Goal: Task Accomplishment & Management: Manage account settings

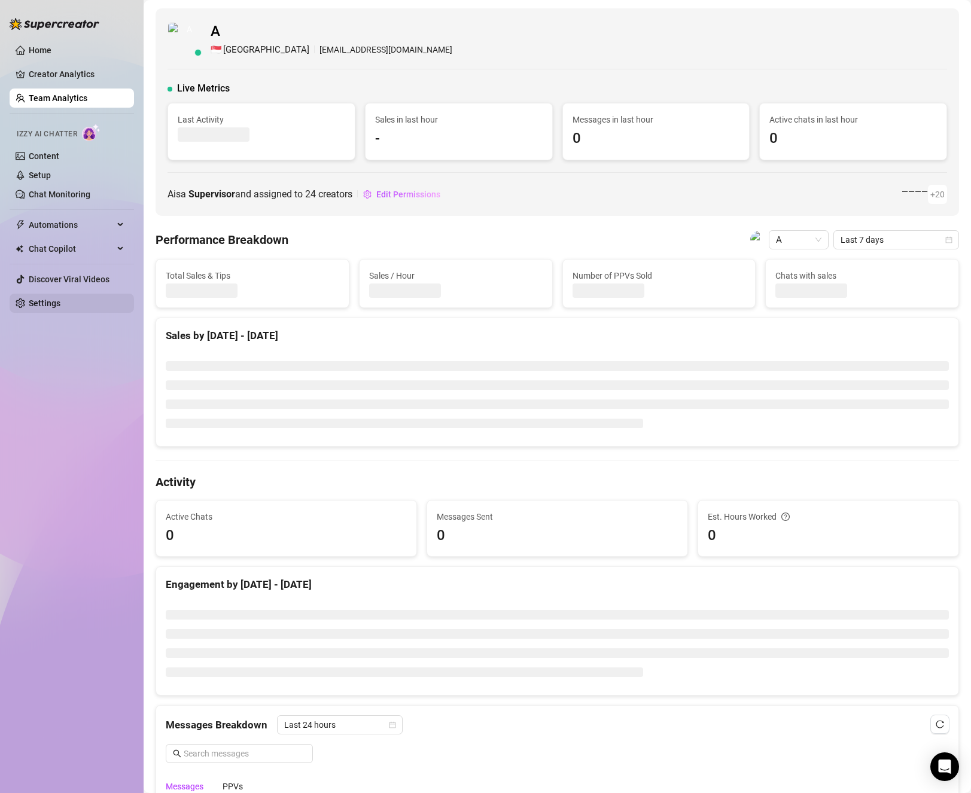
click at [60, 302] on link "Settings" at bounding box center [45, 304] width 32 height 10
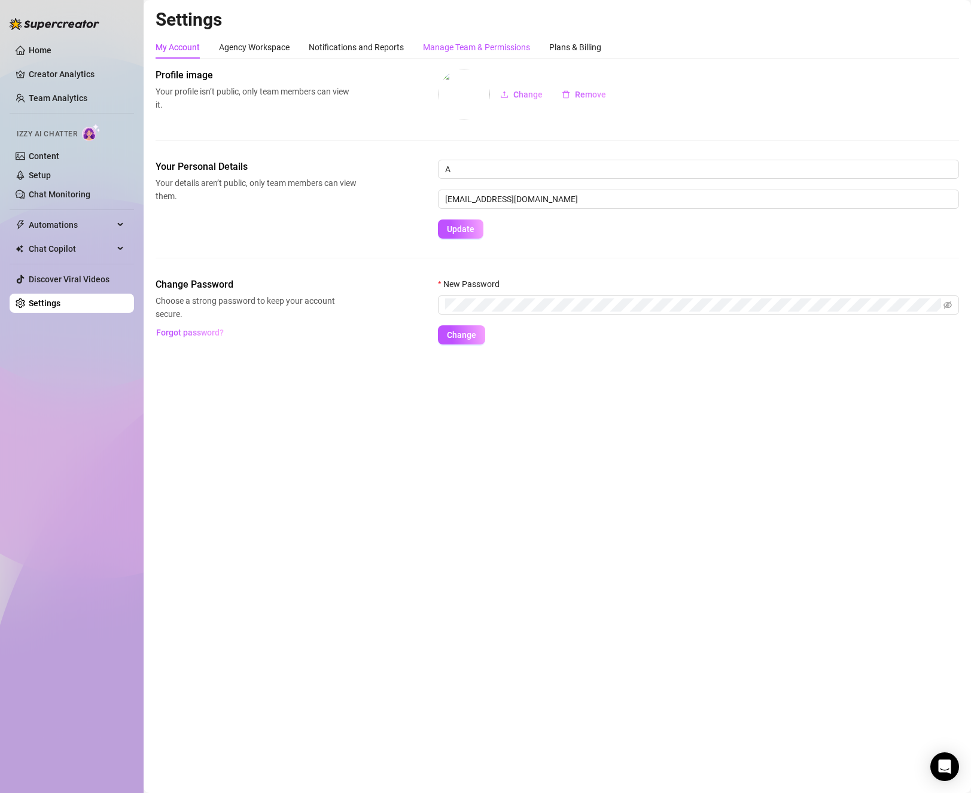
click at [485, 47] on div "Manage Team & Permissions" at bounding box center [476, 47] width 107 height 13
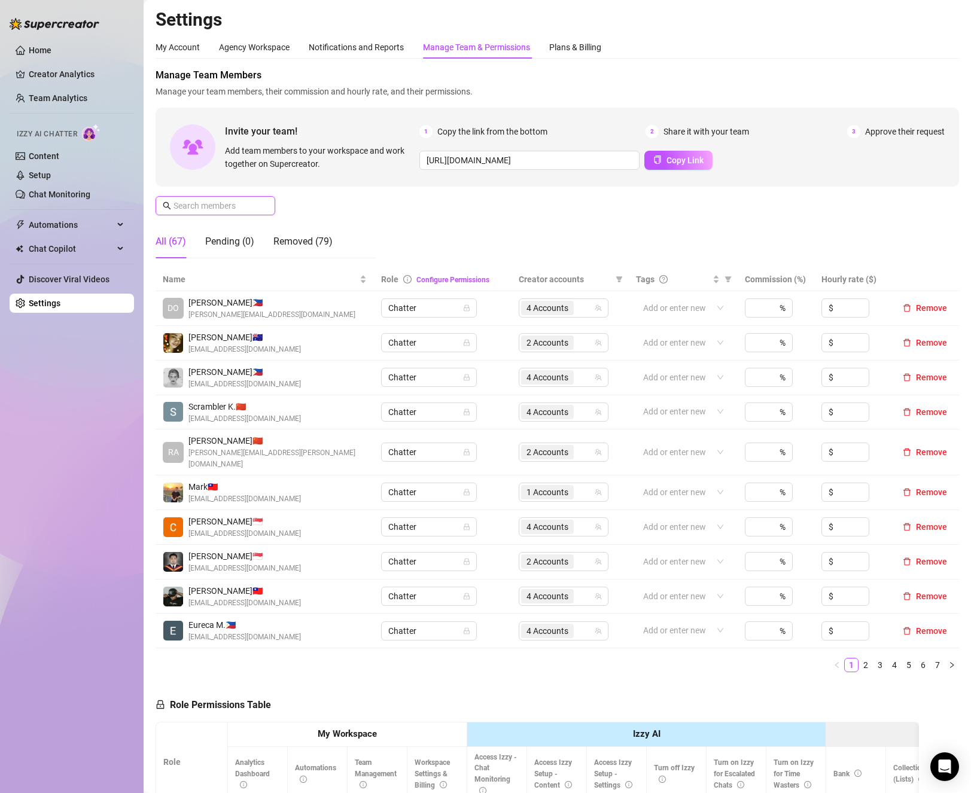
click at [251, 209] on input "text" at bounding box center [216, 205] width 85 height 13
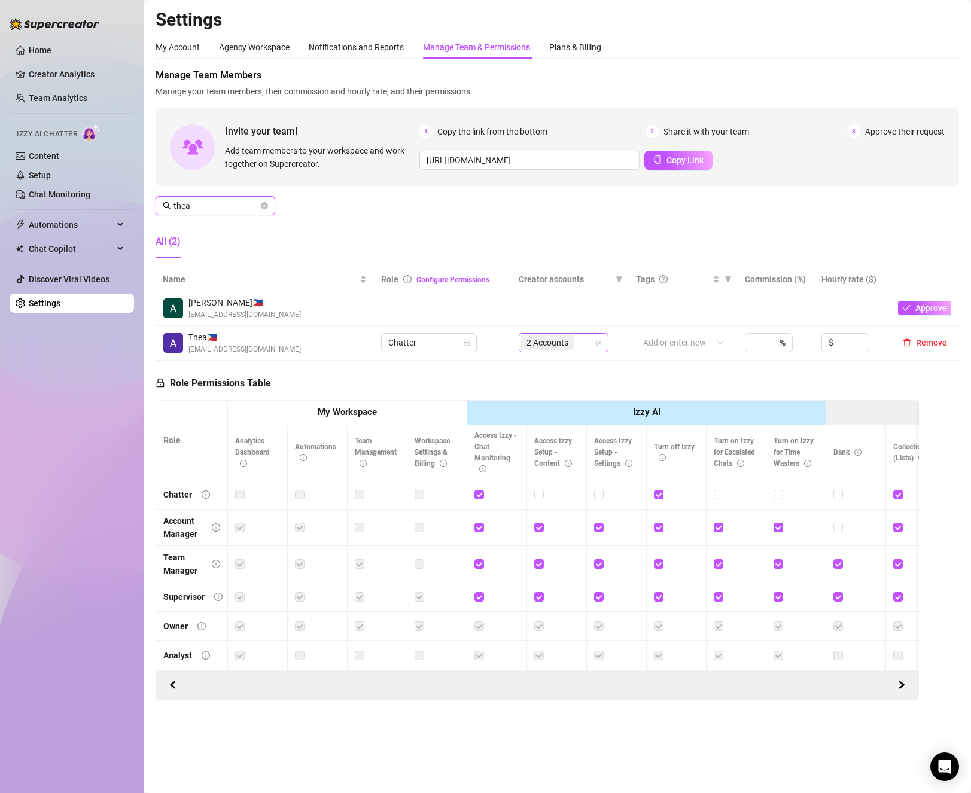
click at [589, 345] on div "2 Accounts" at bounding box center [557, 342] width 72 height 17
type input "thea"
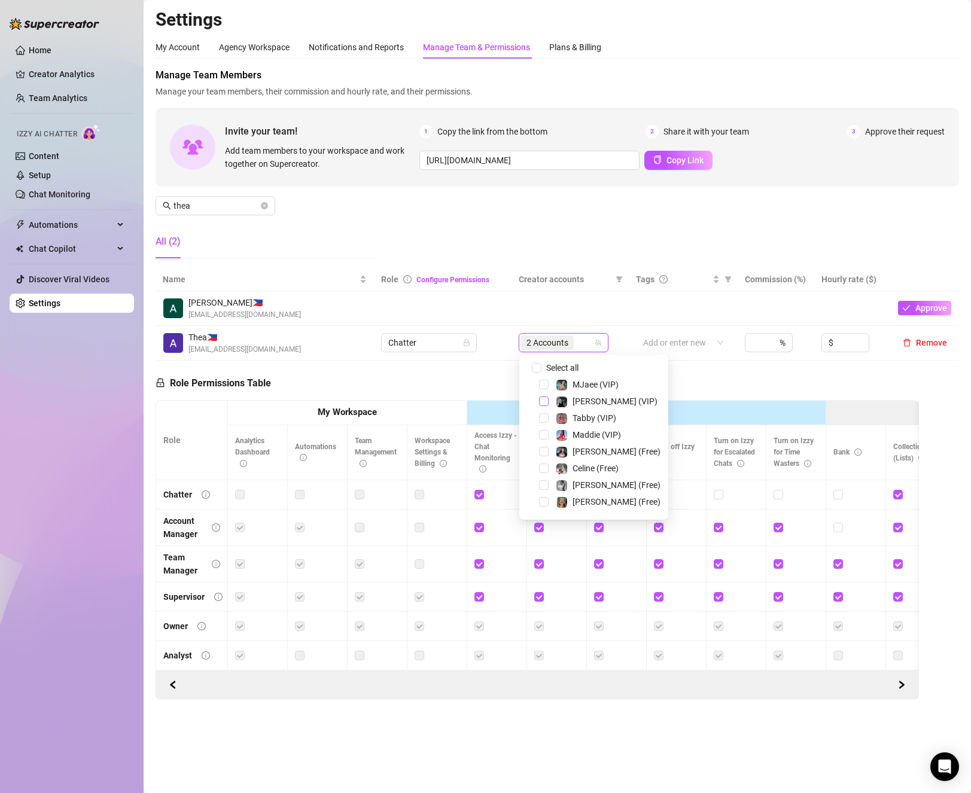
click at [541, 399] on span "Select tree node" at bounding box center [544, 402] width 10 height 10
click at [546, 480] on span "Select tree node" at bounding box center [544, 485] width 10 height 10
click at [454, 387] on div "Role Permissions Table Role My Workspace Izzy AI OnlyFans Side Menu OnlyFans Ch…" at bounding box center [538, 531] width 764 height 340
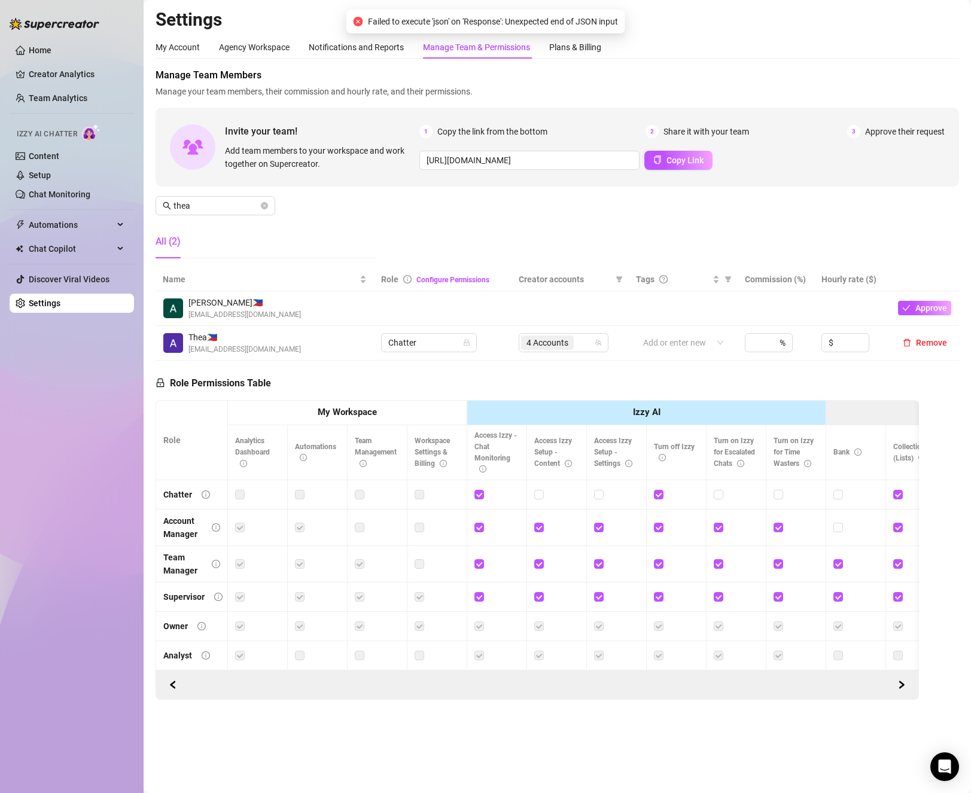
click at [445, 209] on div "Manage Team Members Manage your team members, their commission and hourly rate,…" at bounding box center [558, 168] width 804 height 200
click at [267, 207] on icon "close-circle" at bounding box center [264, 205] width 7 height 7
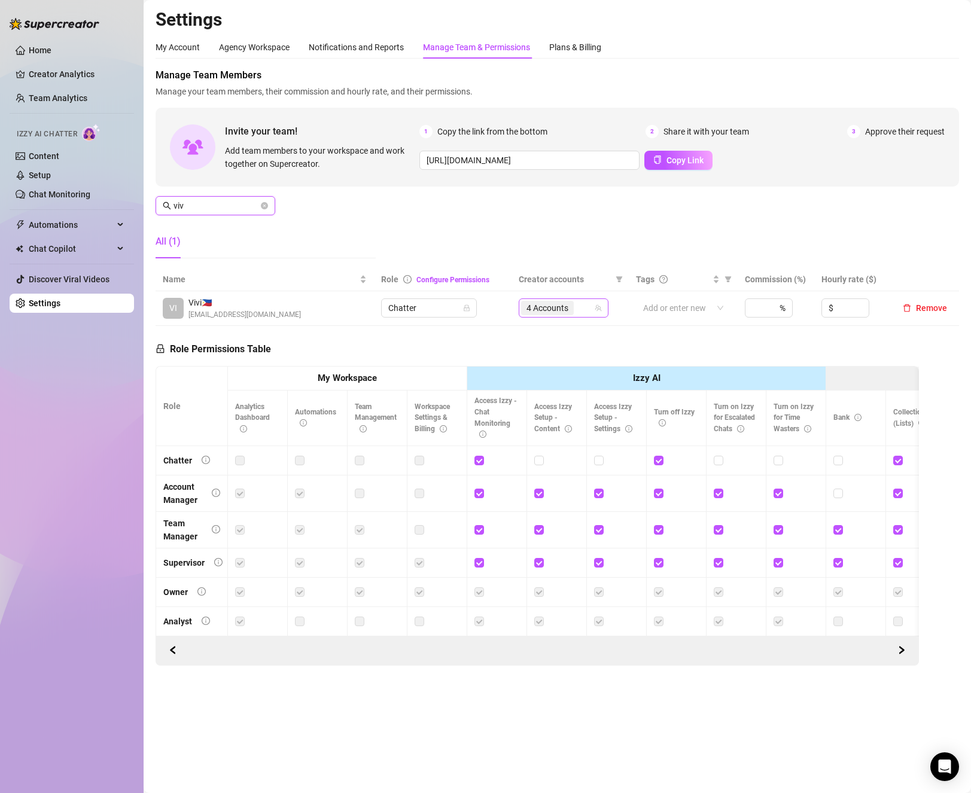
click at [561, 309] on span "4 Accounts" at bounding box center [548, 308] width 42 height 13
type input "viv"
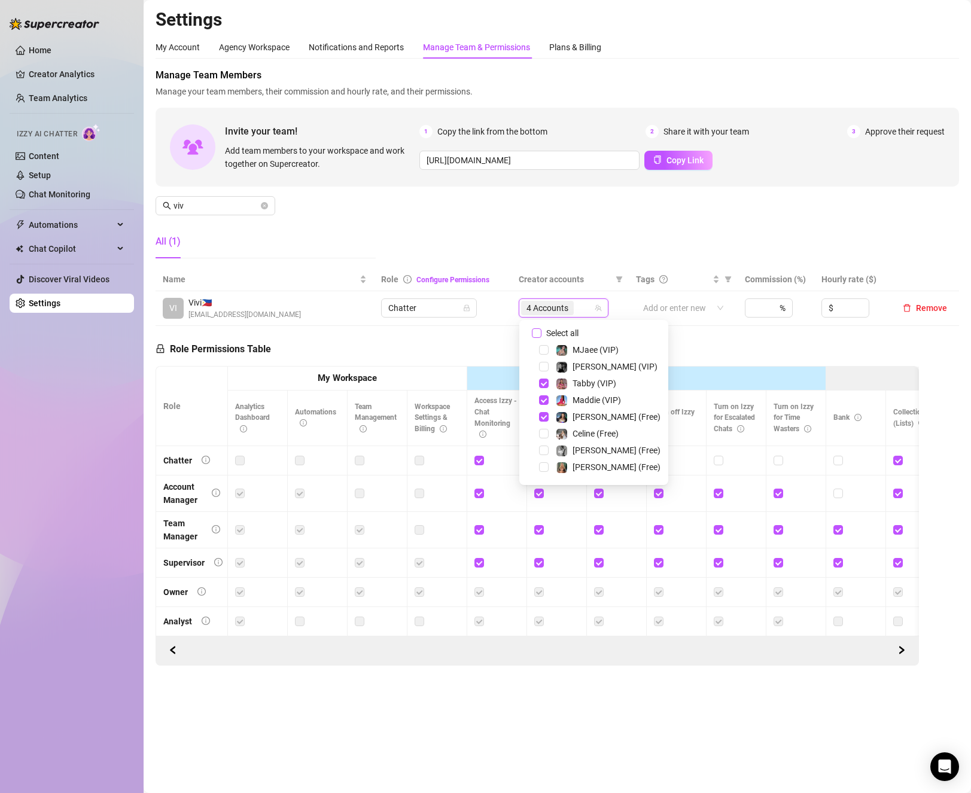
click at [552, 330] on span "Select all" at bounding box center [563, 333] width 42 height 13
click at [542, 330] on input "Select all" at bounding box center [537, 333] width 10 height 10
click at [552, 330] on span "Select all" at bounding box center [563, 333] width 42 height 13
click at [542, 330] on input "Select all" at bounding box center [537, 333] width 10 height 10
checkbox input "false"
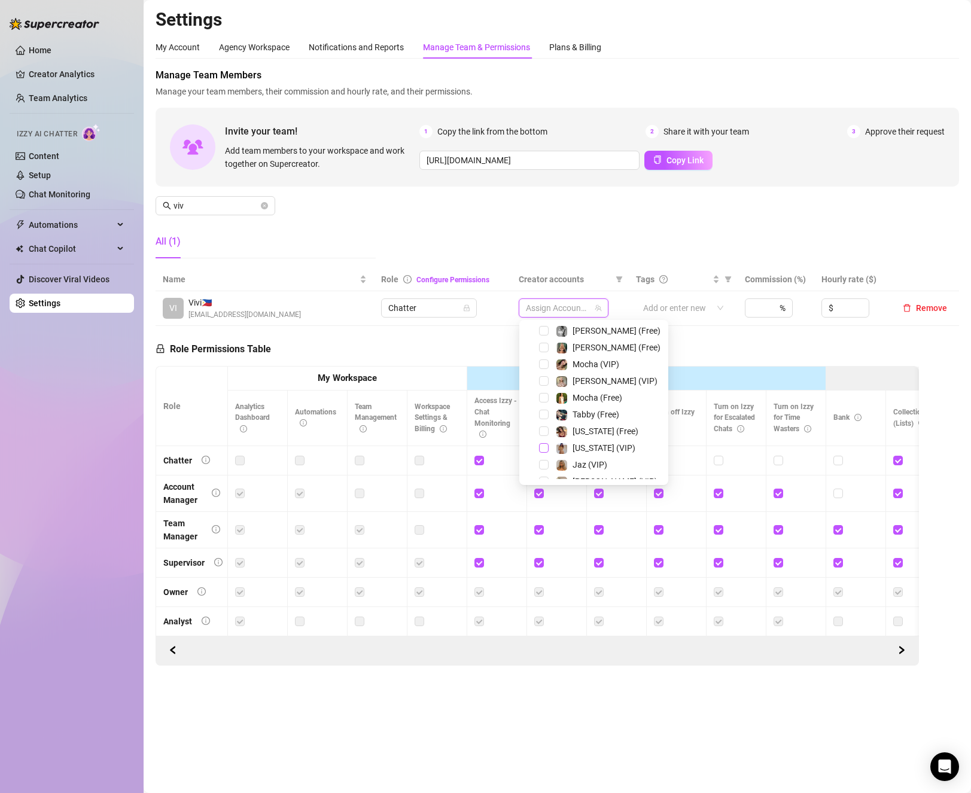
scroll to position [180, 0]
click at [540, 337] on span "Select tree node" at bounding box center [544, 338] width 10 height 10
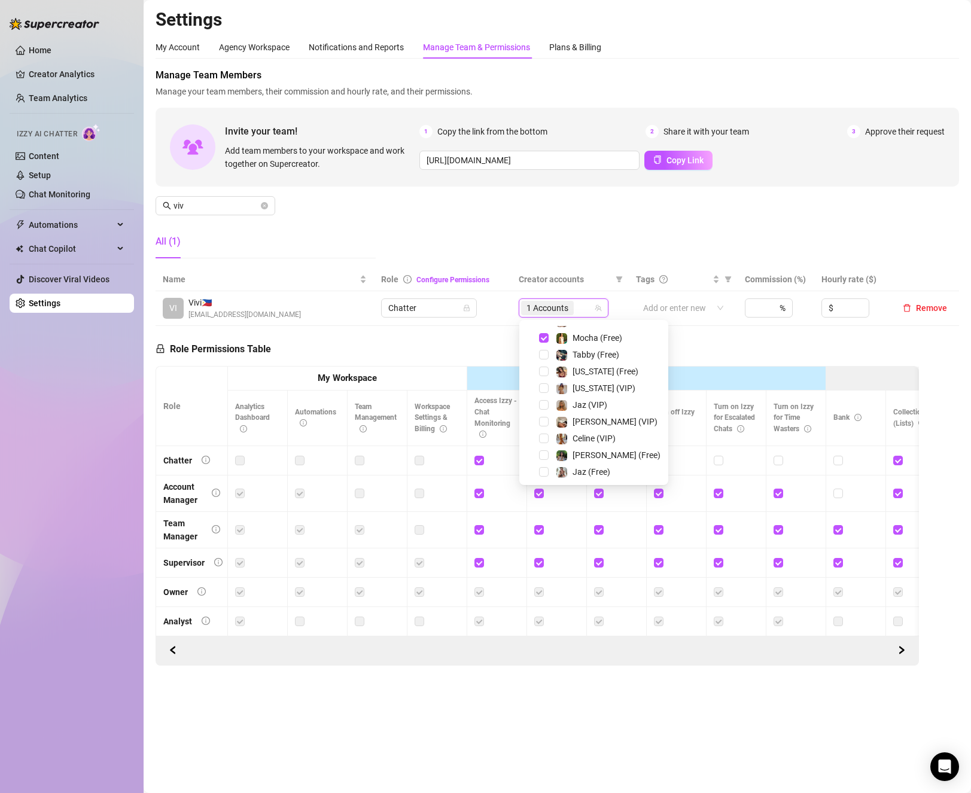
drag, startPoint x: 546, startPoint y: 421, endPoint x: 549, endPoint y: 455, distance: 34.3
click at [545, 421] on span "Select tree node" at bounding box center [544, 422] width 10 height 10
click at [549, 455] on div "[PERSON_NAME] (Free)" at bounding box center [593, 455] width 143 height 14
click at [543, 457] on span "Select tree node" at bounding box center [544, 456] width 10 height 10
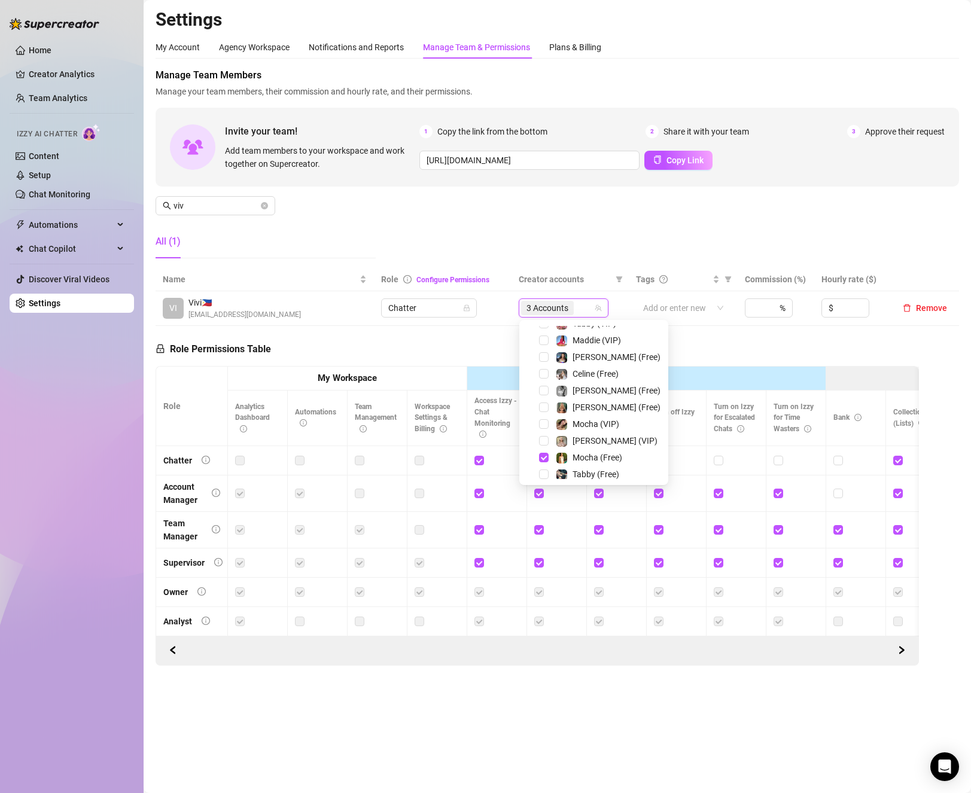
click at [549, 427] on div "Mocha (VIP)" at bounding box center [593, 424] width 143 height 14
click at [543, 428] on span "Select tree node" at bounding box center [544, 424] width 10 height 10
click at [418, 334] on div "Role Permissions Table Role My Workspace Izzy AI OnlyFans Side Menu OnlyFans Ch…" at bounding box center [538, 496] width 764 height 340
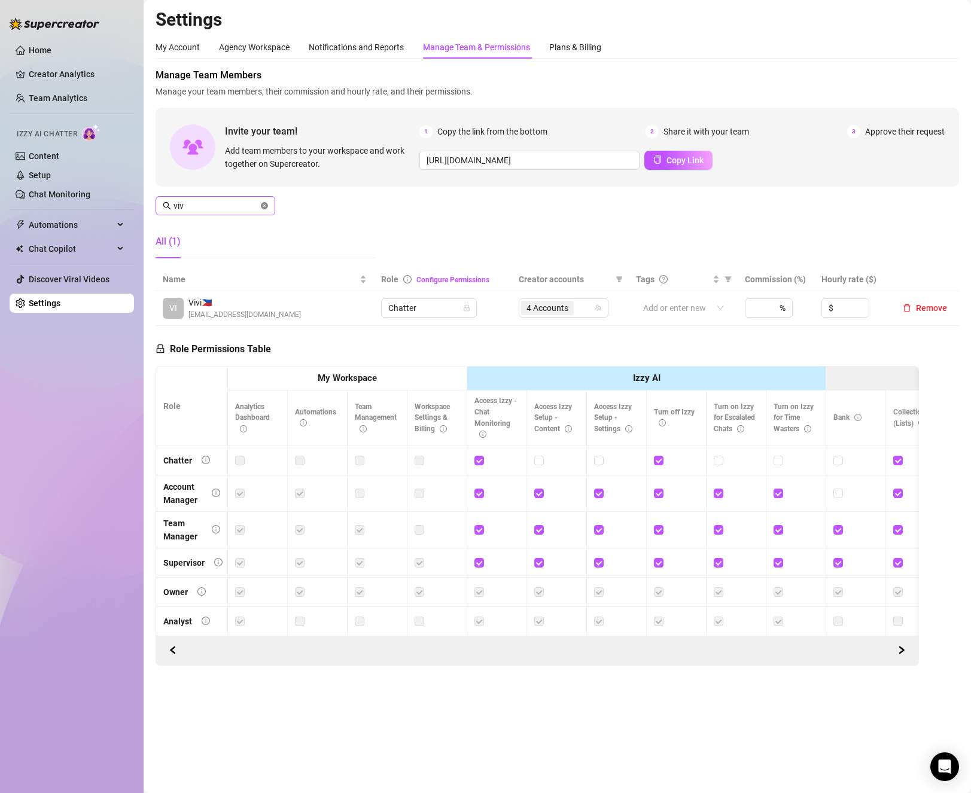
click at [265, 206] on icon "close-circle" at bounding box center [264, 205] width 7 height 7
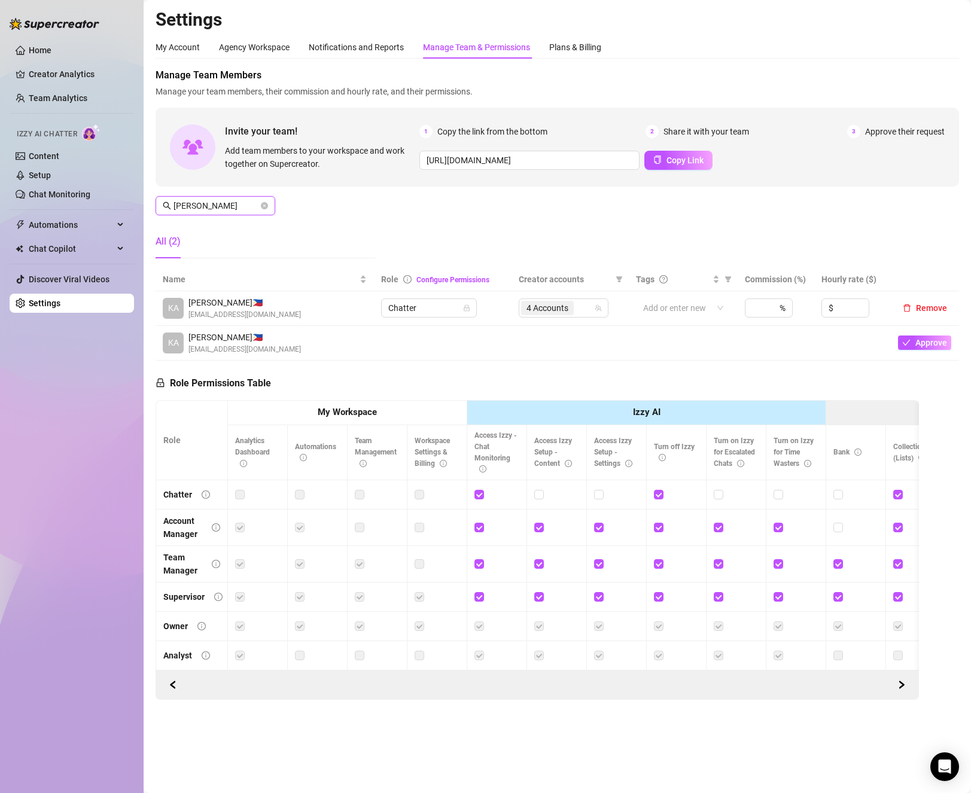
type input "[PERSON_NAME]"
click at [564, 304] on span "4 Accounts" at bounding box center [548, 308] width 42 height 13
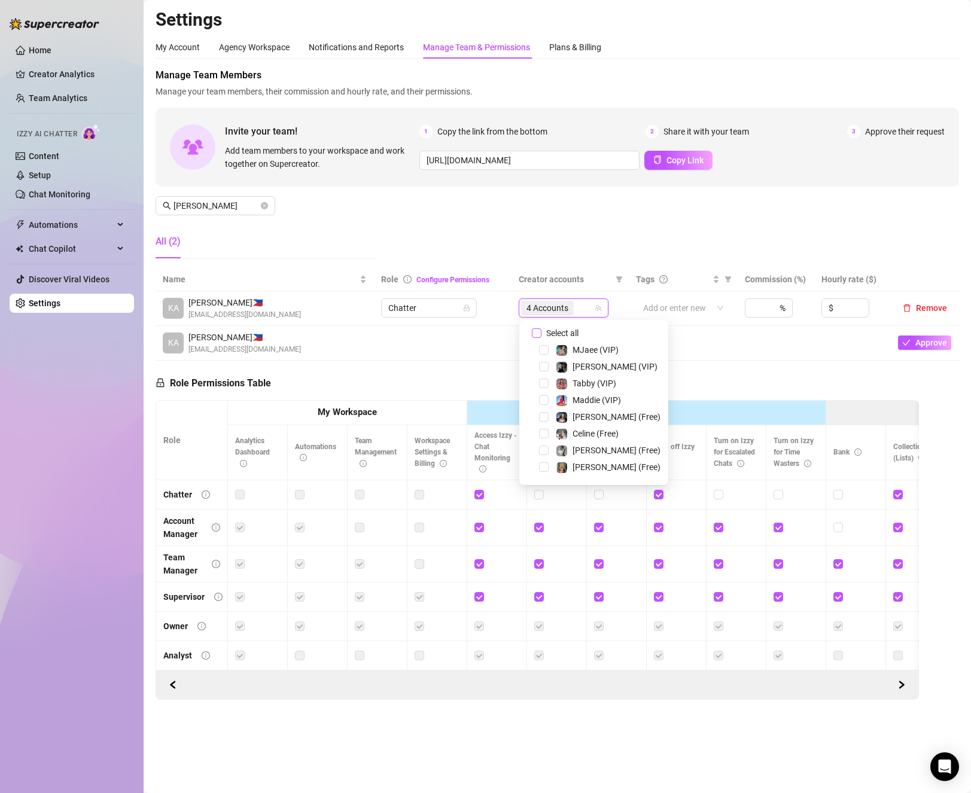
click at [560, 337] on span "Select all" at bounding box center [563, 333] width 42 height 13
click at [542, 337] on input "Select all" at bounding box center [537, 333] width 10 height 10
click at [558, 333] on span "Select all" at bounding box center [563, 333] width 42 height 13
click at [542, 333] on input "Select all" at bounding box center [537, 333] width 10 height 10
checkbox input "false"
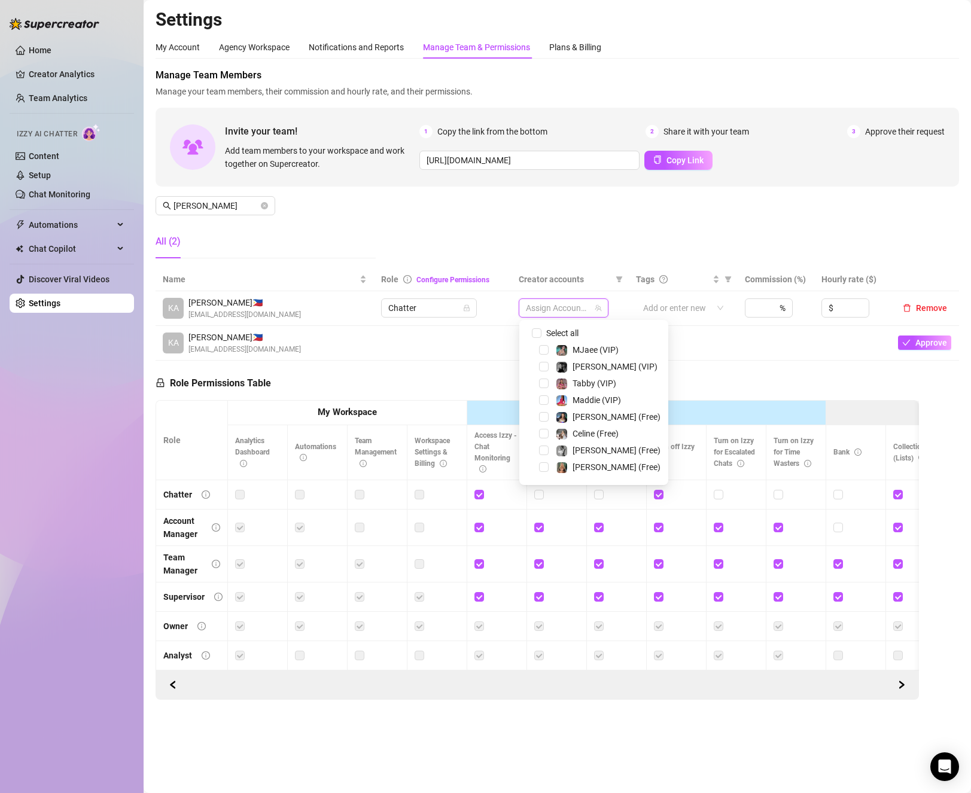
click at [542, 395] on div "Maddie (VIP)" at bounding box center [593, 400] width 143 height 14
click at [541, 403] on span "Select tree node" at bounding box center [544, 401] width 10 height 10
click at [541, 421] on span "Select tree node" at bounding box center [544, 417] width 10 height 10
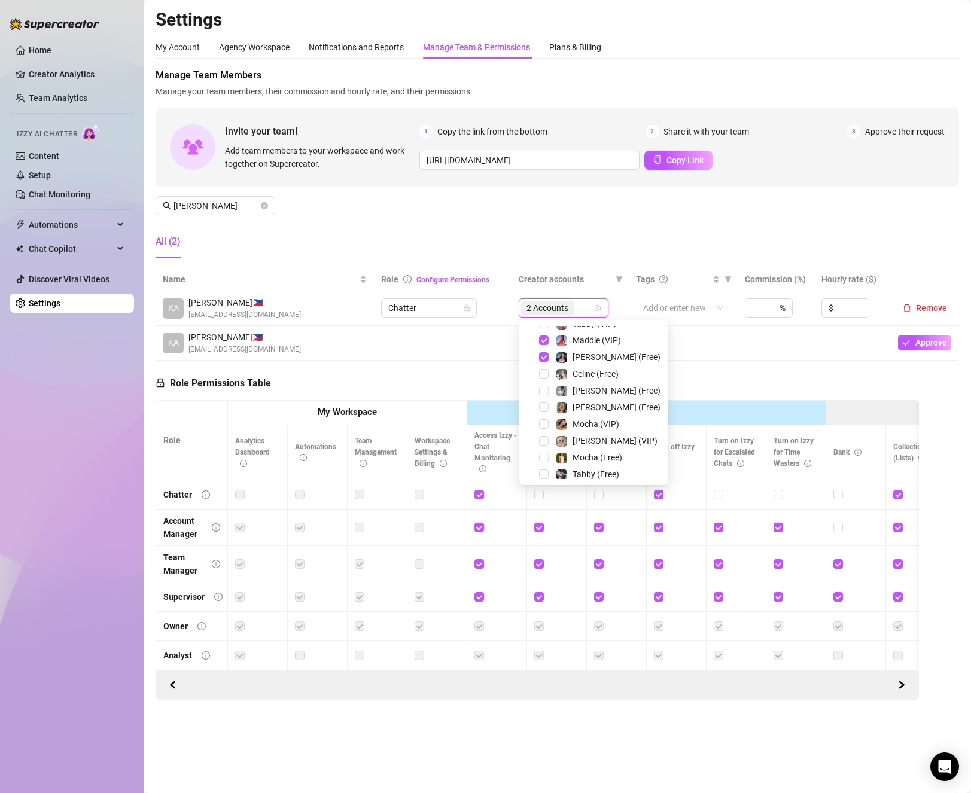
click at [549, 410] on div "[PERSON_NAME] (Free)" at bounding box center [593, 407] width 143 height 14
click at [545, 412] on span "Select tree node" at bounding box center [544, 408] width 10 height 10
click at [545, 440] on span "Select tree node" at bounding box center [544, 441] width 10 height 10
click at [403, 356] on td at bounding box center [443, 343] width 138 height 35
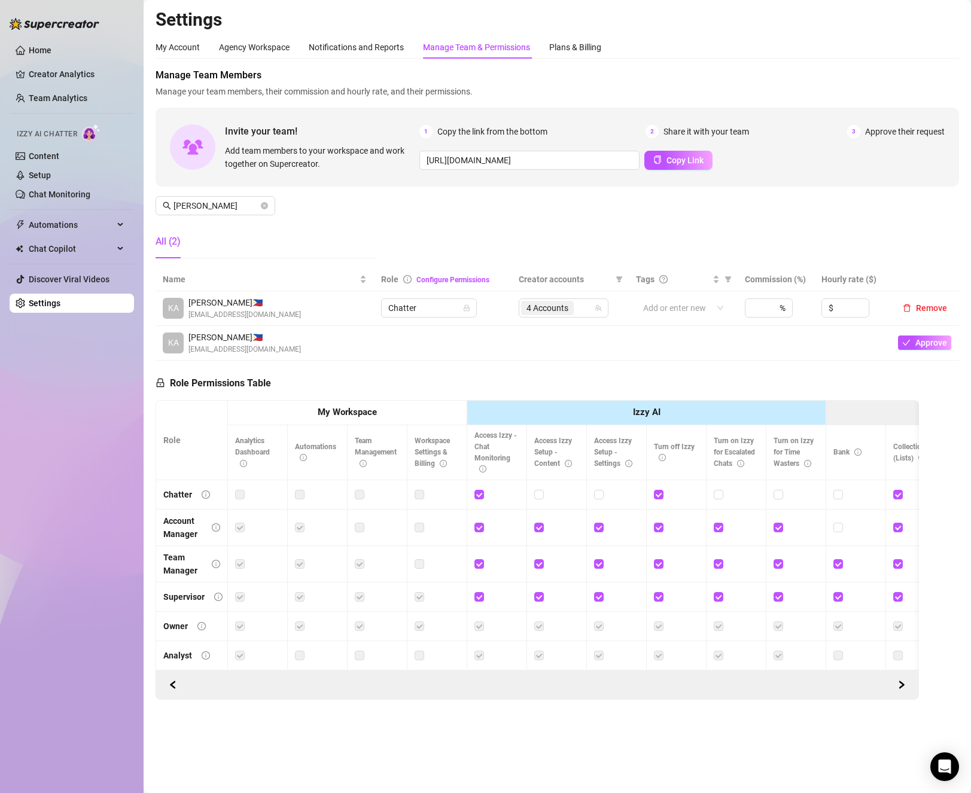
click at [44, 376] on div "Home Creator Analytics Team Analytics Izzy AI Chatter Content Setup Chat Monito…" at bounding box center [72, 391] width 124 height 783
click at [577, 314] on input "search" at bounding box center [577, 308] width 2 height 14
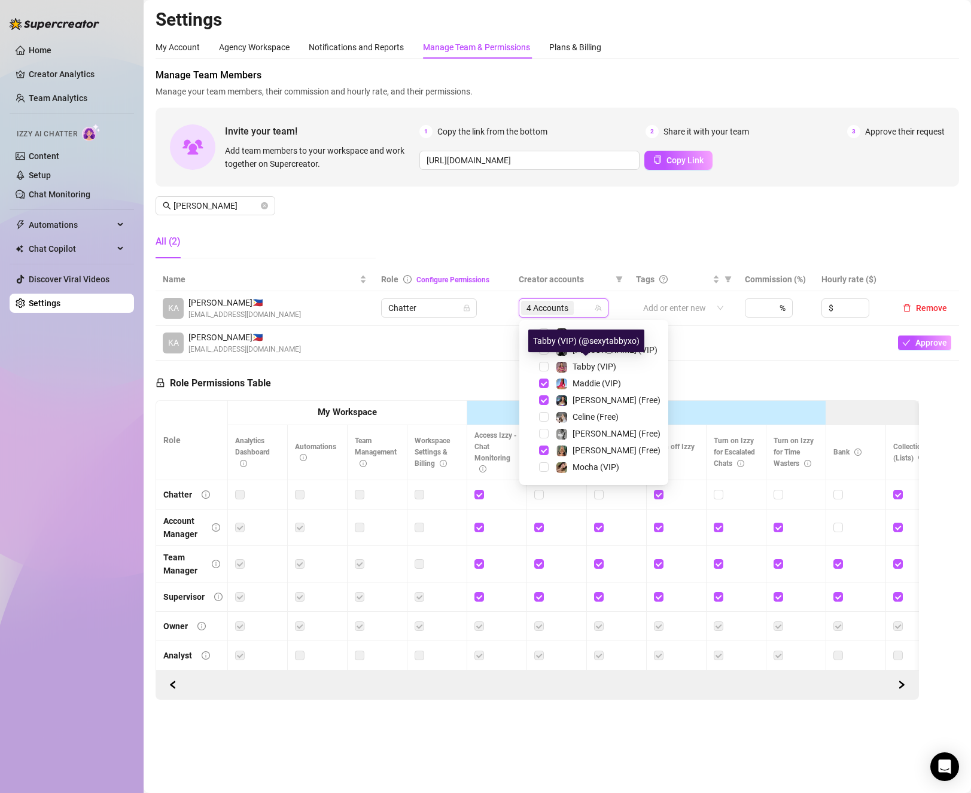
scroll to position [182, 0]
click at [547, 417] on span "Select tree node" at bounding box center [544, 420] width 10 height 10
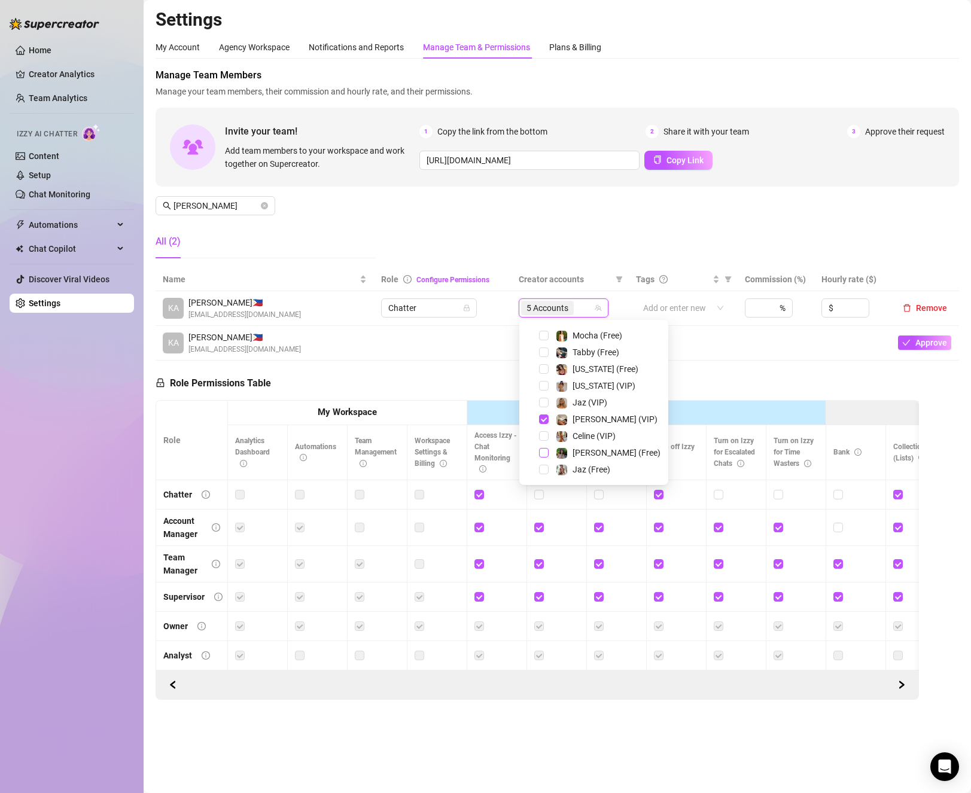
click at [545, 454] on span "Select tree node" at bounding box center [544, 453] width 10 height 10
click at [544, 401] on span "Select tree node" at bounding box center [544, 401] width 10 height 10
click at [544, 419] on span "Select tree node" at bounding box center [544, 417] width 10 height 10
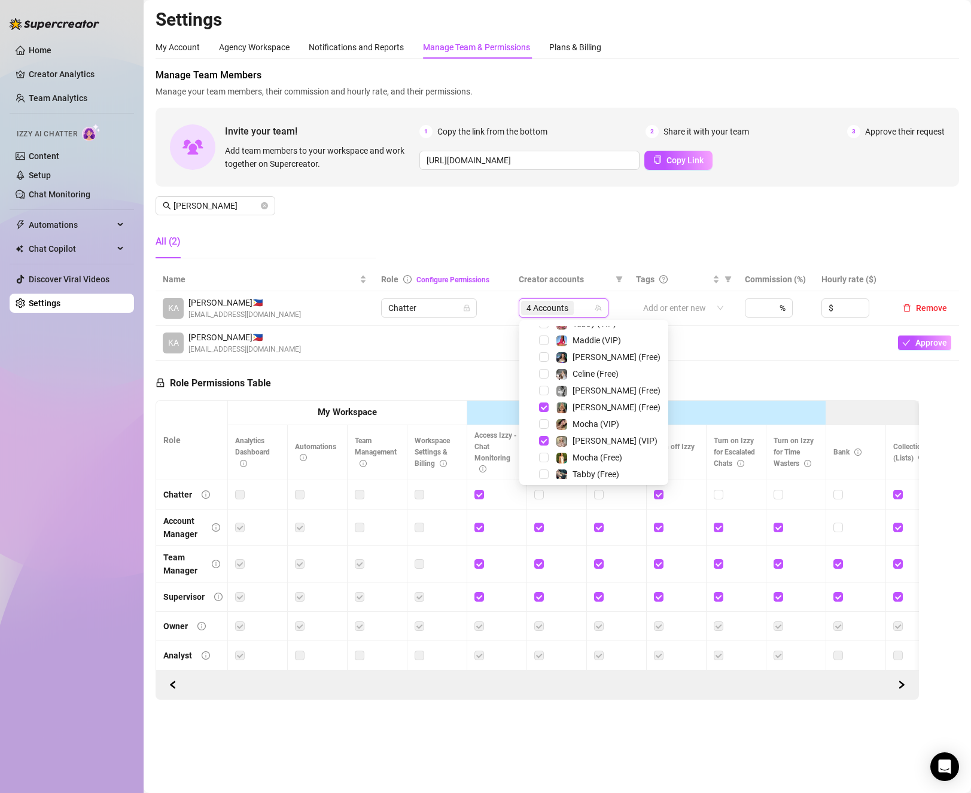
click at [544, 413] on div "[PERSON_NAME] (Free)" at bounding box center [593, 407] width 143 height 14
click at [541, 412] on span "Select tree node" at bounding box center [544, 408] width 10 height 10
click at [545, 441] on span "Select tree node" at bounding box center [544, 441] width 10 height 10
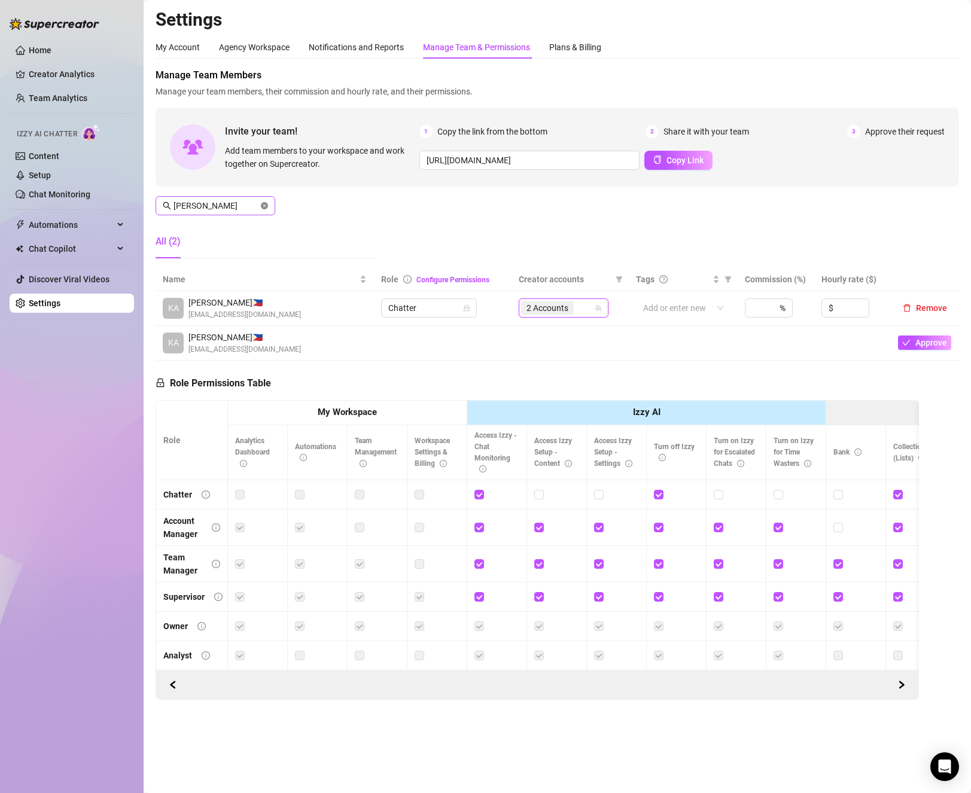
click at [265, 209] on icon "close-circle" at bounding box center [264, 205] width 7 height 7
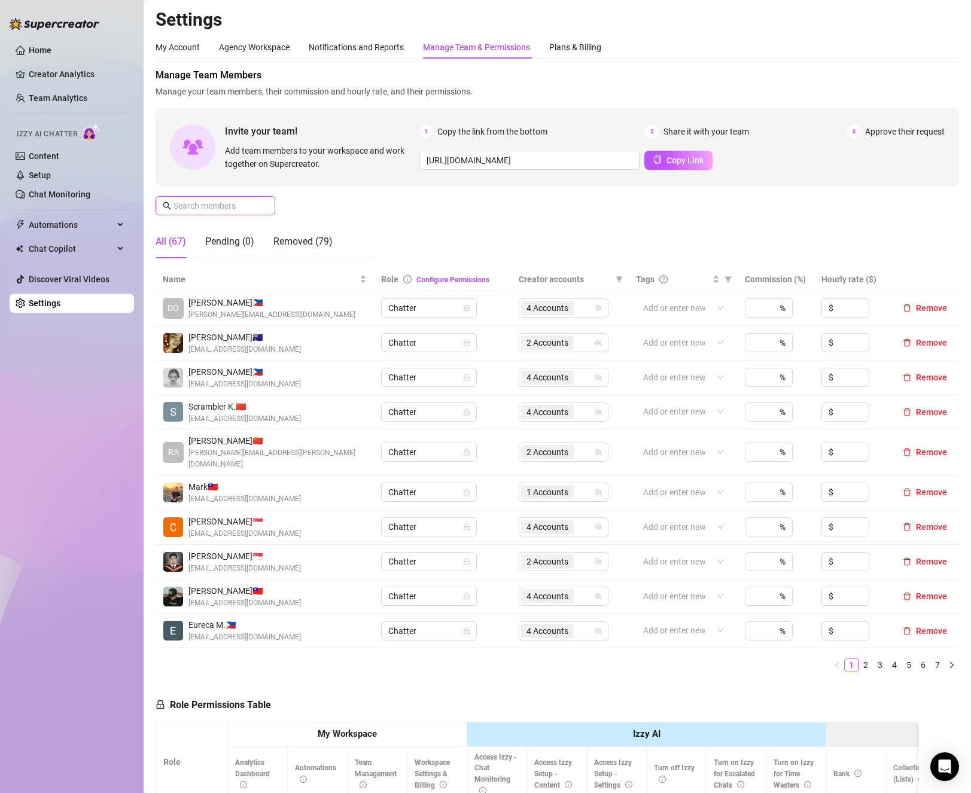
click at [206, 200] on input "text" at bounding box center [216, 205] width 85 height 13
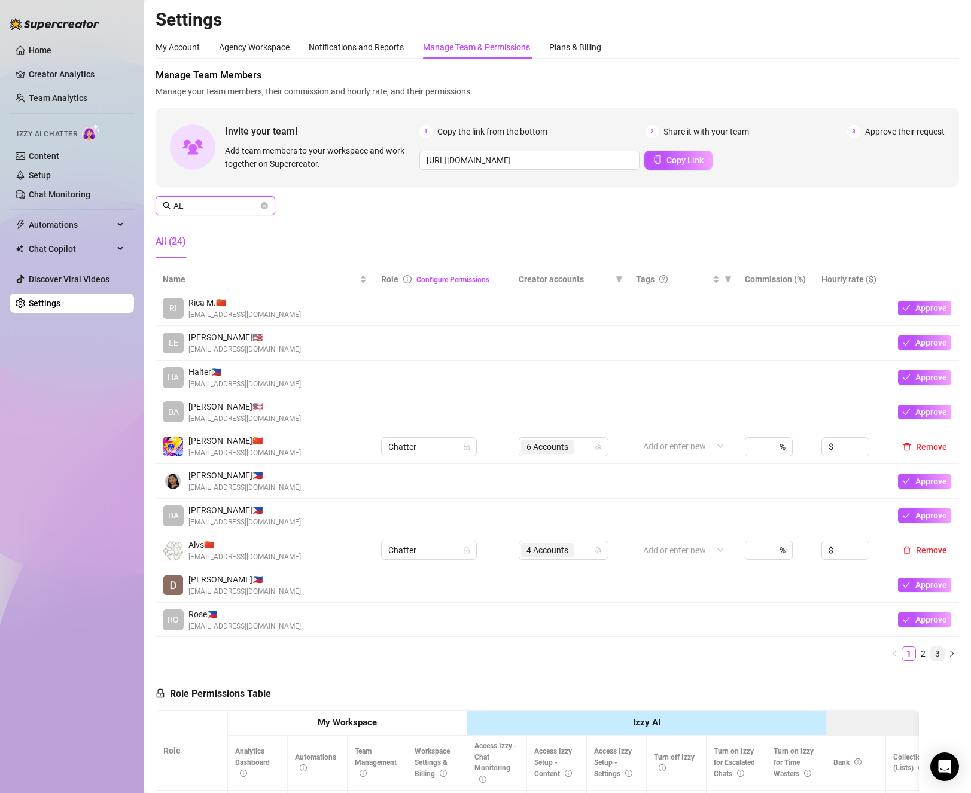
type input "AL"
click at [931, 661] on link "3" at bounding box center [937, 653] width 13 height 13
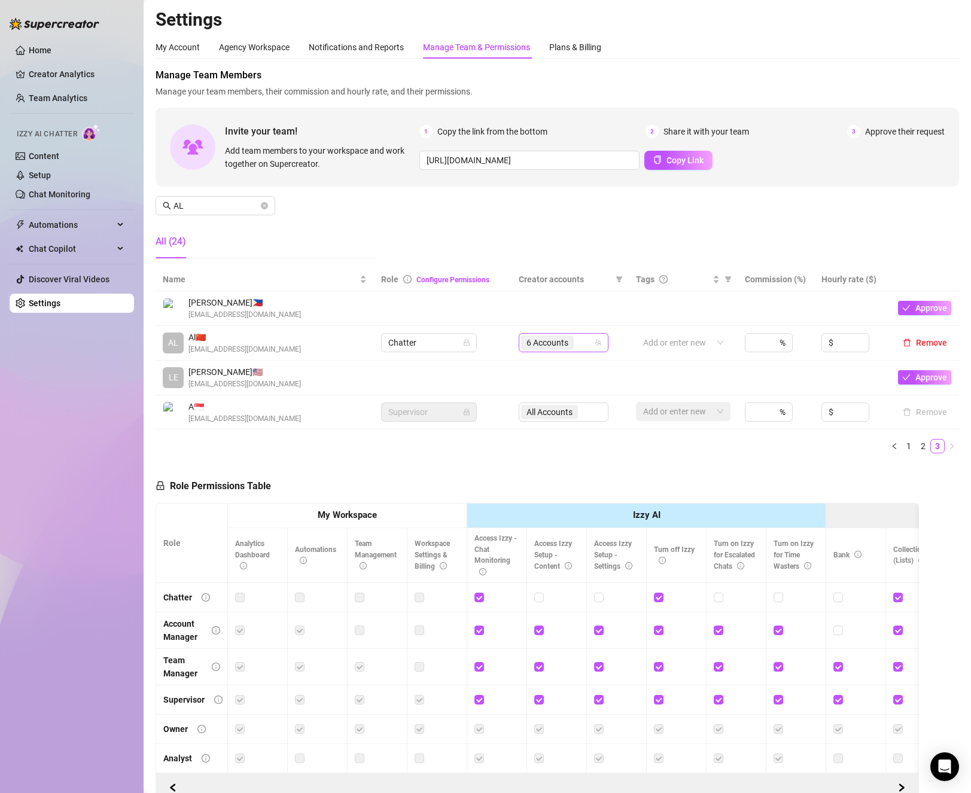
click at [571, 351] on div "6 Accounts" at bounding box center [548, 342] width 55 height 17
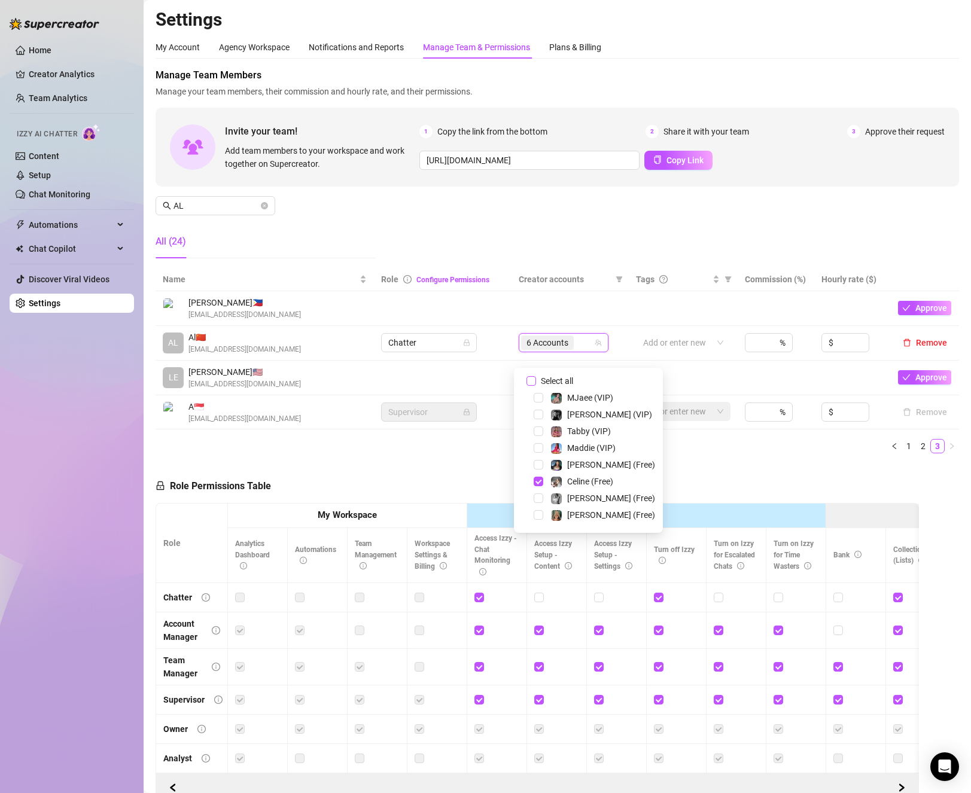
click at [530, 379] on input "Select all" at bounding box center [532, 381] width 10 height 10
checkbox input "false"
click at [537, 491] on div "Celine (VIP)" at bounding box center [588, 484] width 143 height 14
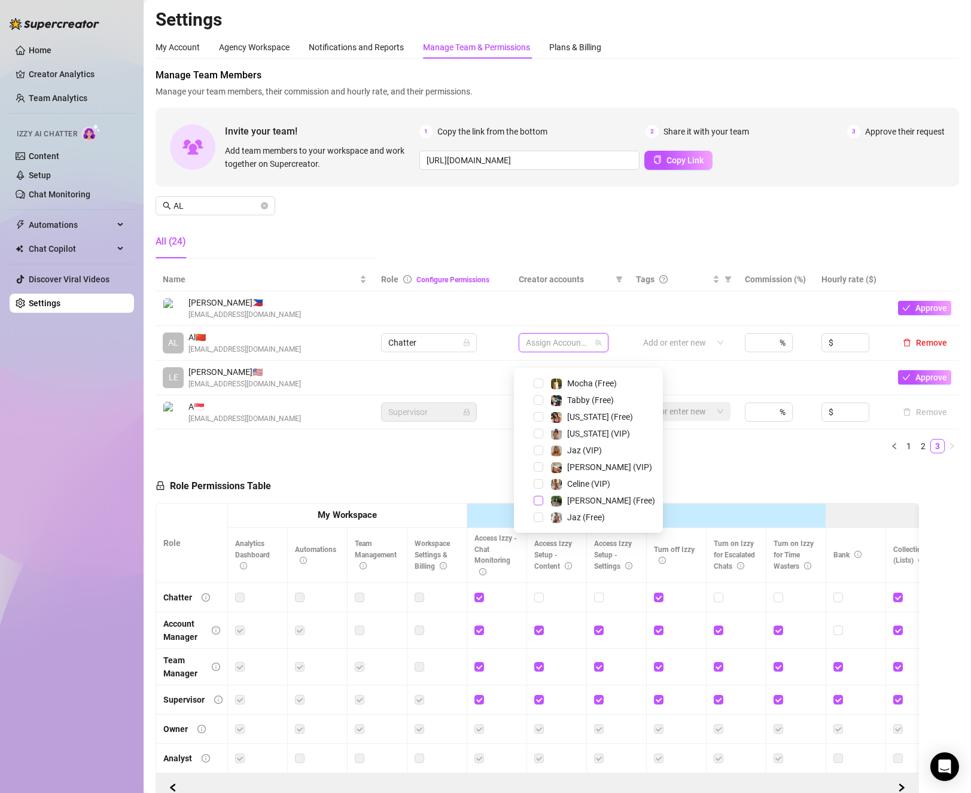
click at [539, 498] on span "Select tree node" at bounding box center [539, 501] width 10 height 10
click at [538, 481] on span "Select tree node" at bounding box center [539, 484] width 10 height 10
click at [537, 466] on span "Select tree node" at bounding box center [539, 468] width 10 height 10
click at [537, 482] on span "Select tree node" at bounding box center [539, 482] width 10 height 10
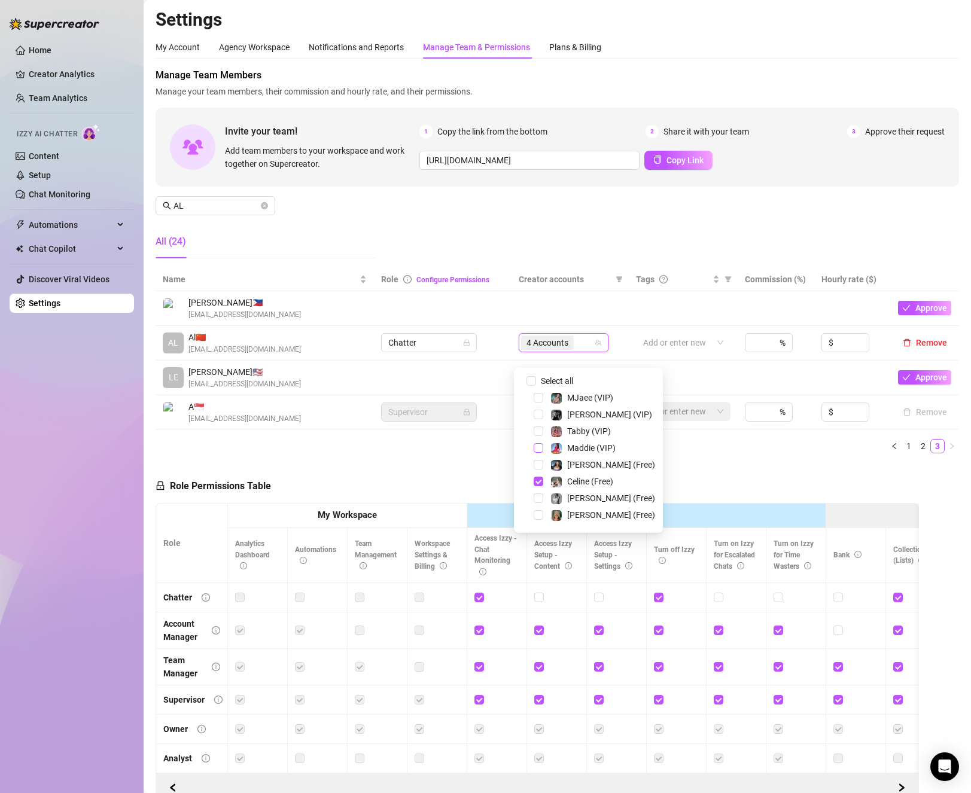
click at [537, 448] on span "Select tree node" at bounding box center [539, 448] width 10 height 10
click at [539, 461] on span "Select tree node" at bounding box center [539, 465] width 10 height 10
click at [368, 430] on td "A 🇸🇬 [EMAIL_ADDRESS][DOMAIN_NAME]" at bounding box center [265, 413] width 218 height 35
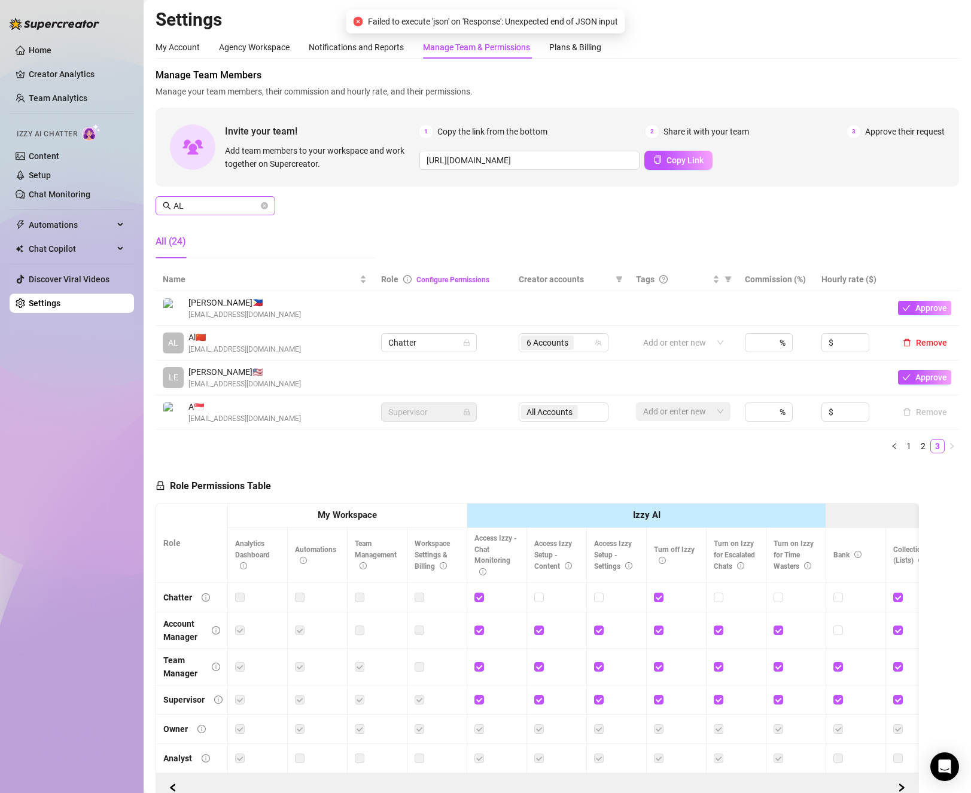
click at [264, 210] on span at bounding box center [264, 205] width 7 height 13
click at [264, 208] on icon "close-circle" at bounding box center [264, 205] width 7 height 7
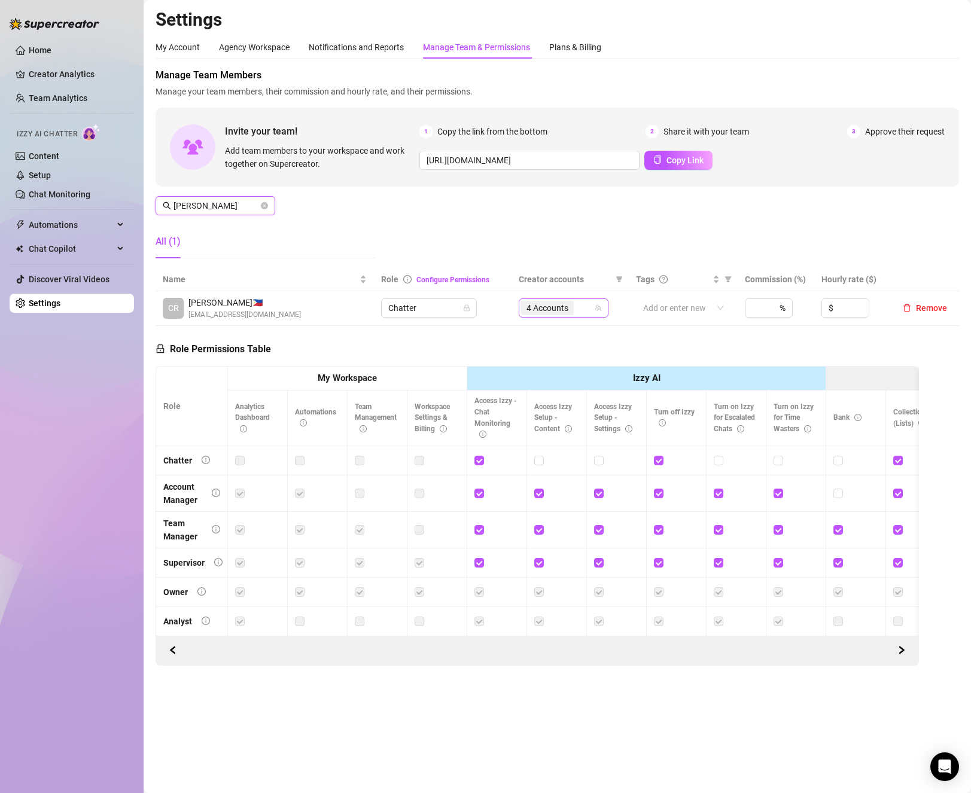
type input "[PERSON_NAME]"
click at [578, 308] on input "search" at bounding box center [577, 308] width 2 height 14
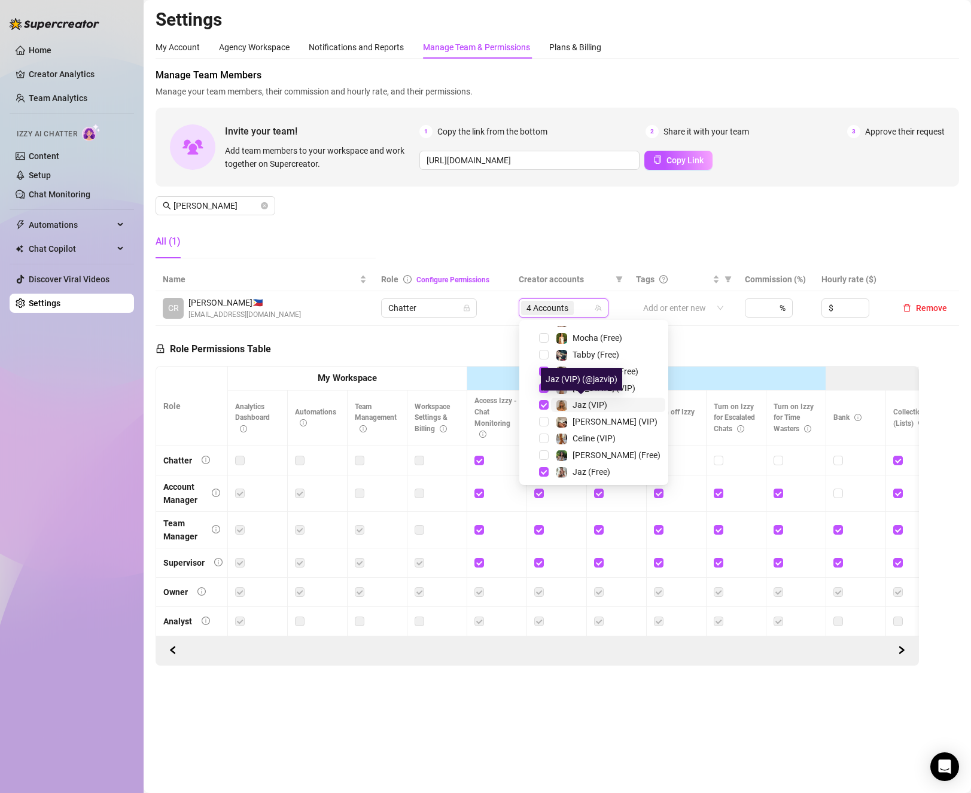
scroll to position [120, 0]
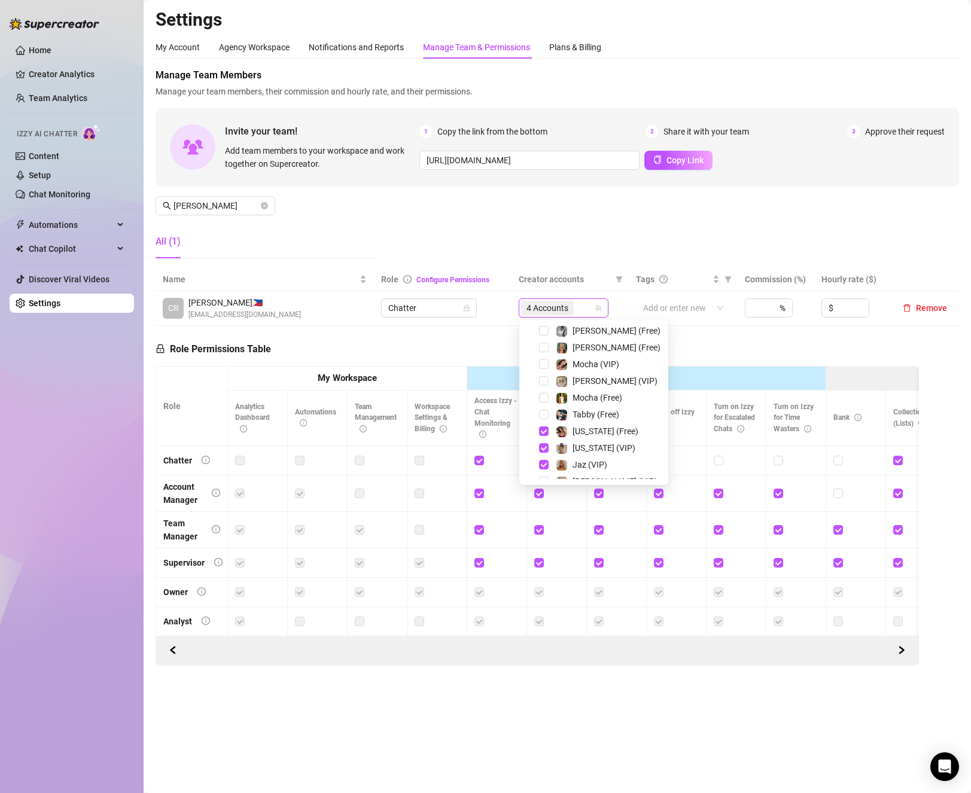
click at [538, 384] on div "[PERSON_NAME] (VIP)" at bounding box center [593, 381] width 143 height 14
click at [541, 382] on span "Select tree node" at bounding box center [544, 381] width 10 height 10
click at [544, 345] on span "Select tree node" at bounding box center [544, 348] width 10 height 10
click at [420, 353] on div "Role Permissions Table Role My Workspace Izzy AI OnlyFans Side Menu OnlyFans Ch…" at bounding box center [538, 496] width 764 height 340
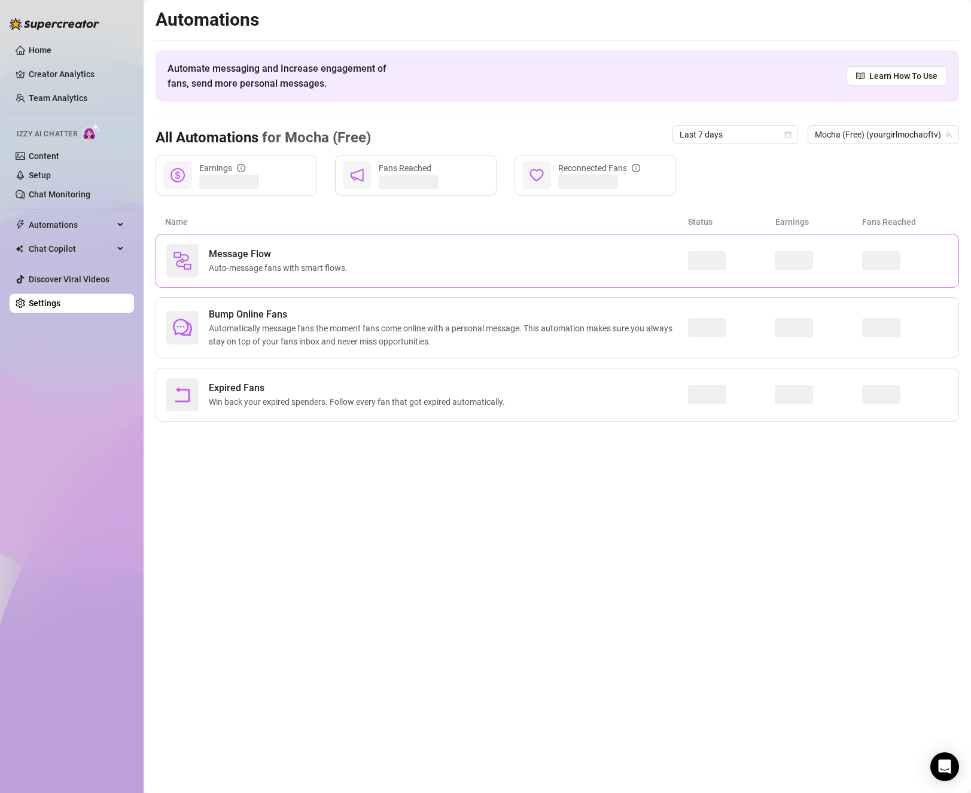
click at [324, 261] on span "Auto-message fans with smart flows." at bounding box center [281, 267] width 144 height 13
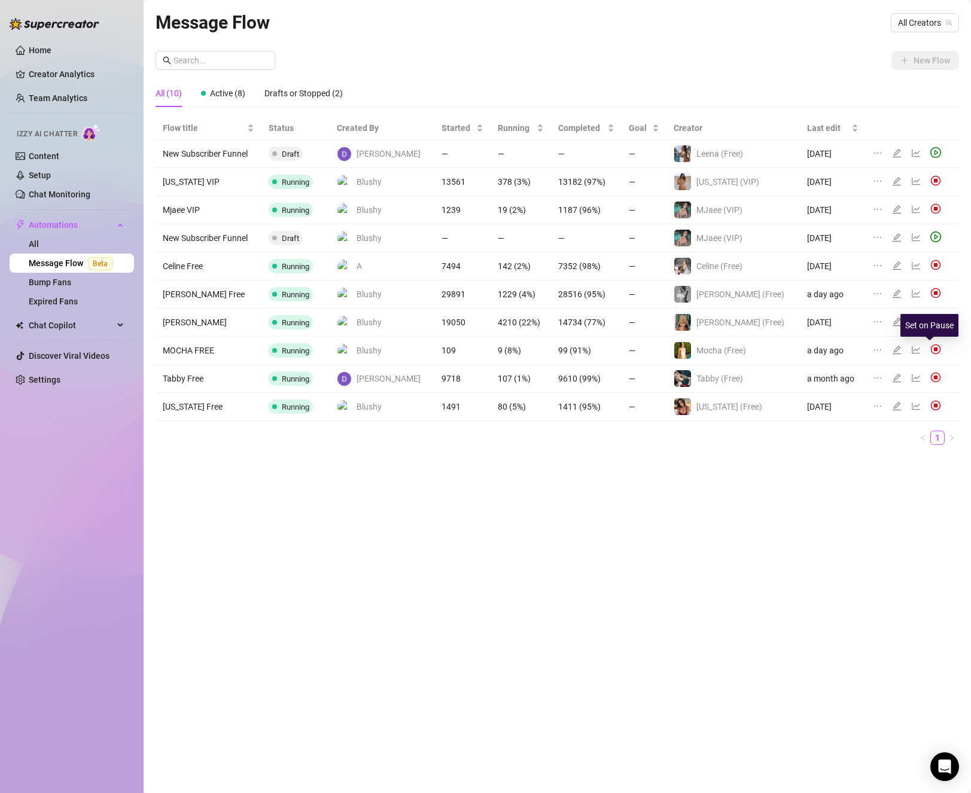
click at [930, 348] on img at bounding box center [935, 349] width 11 height 11
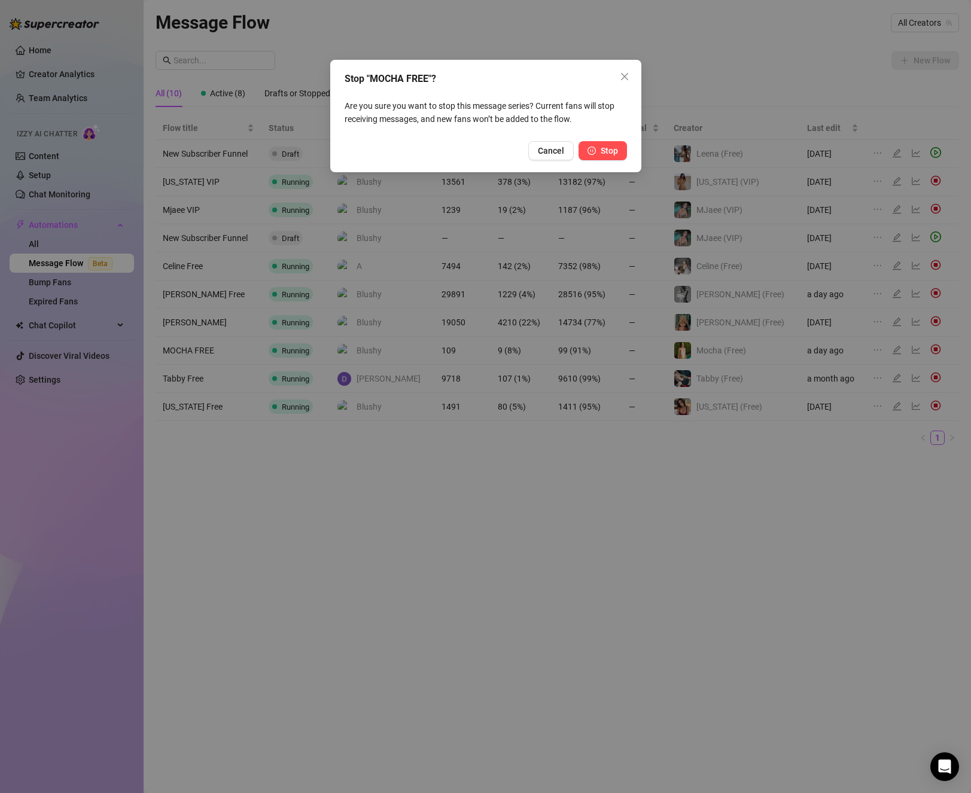
click at [607, 155] on span "Stop" at bounding box center [609, 151] width 17 height 10
